Goal: Task Accomplishment & Management: Use online tool/utility

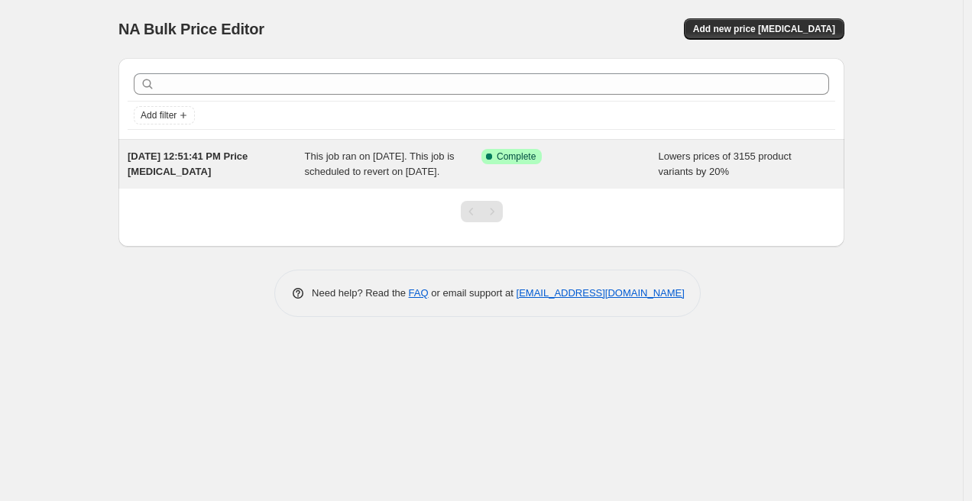
click at [433, 168] on span "This job ran on [DATE]. This job is scheduled to revert on [DATE]." at bounding box center [380, 164] width 150 height 27
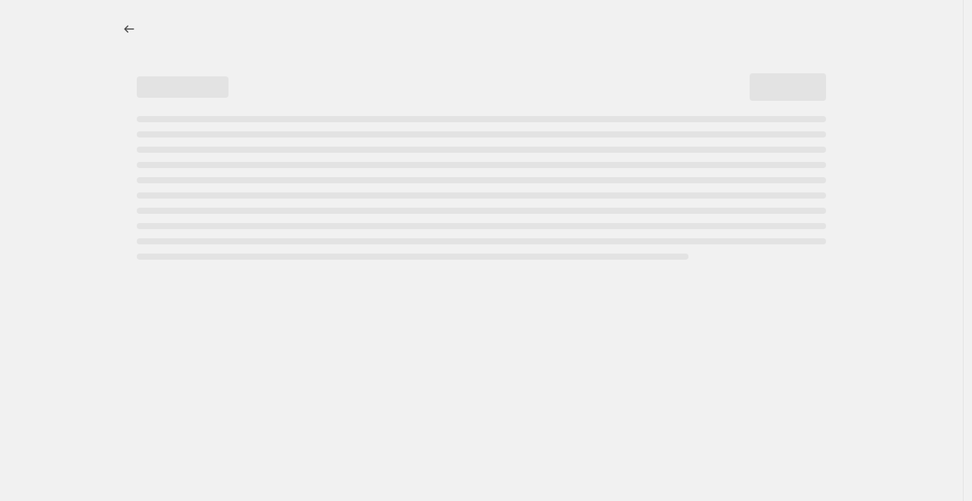
select select "percentage"
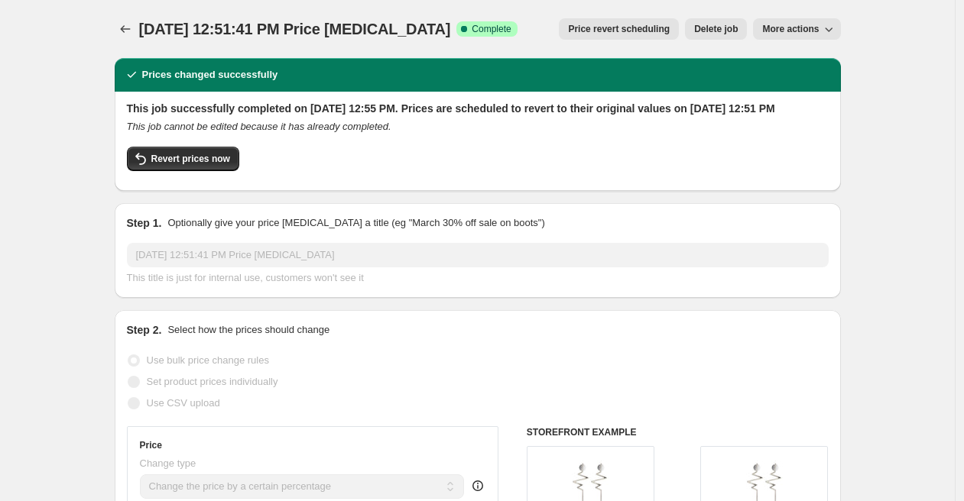
click at [780, 37] on button "More actions" at bounding box center [796, 28] width 87 height 21
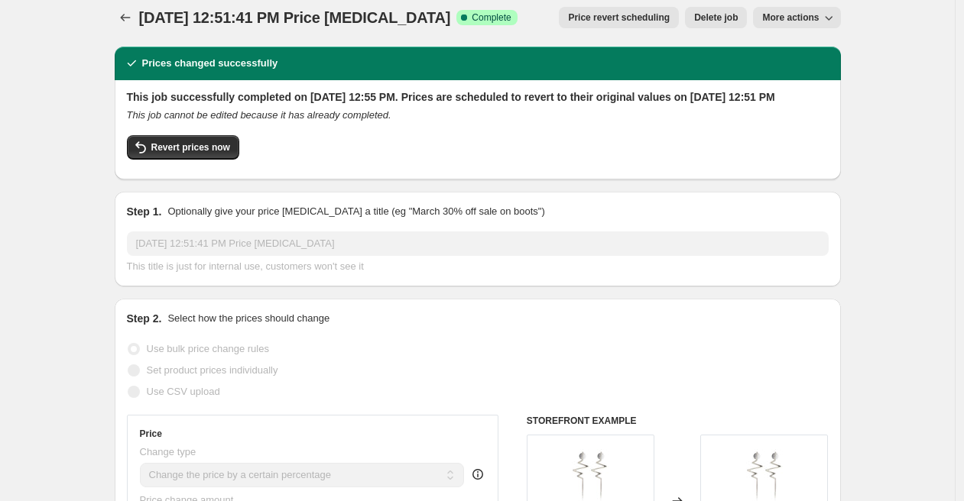
scroll to position [15, 0]
